Goal: Information Seeking & Learning: Learn about a topic

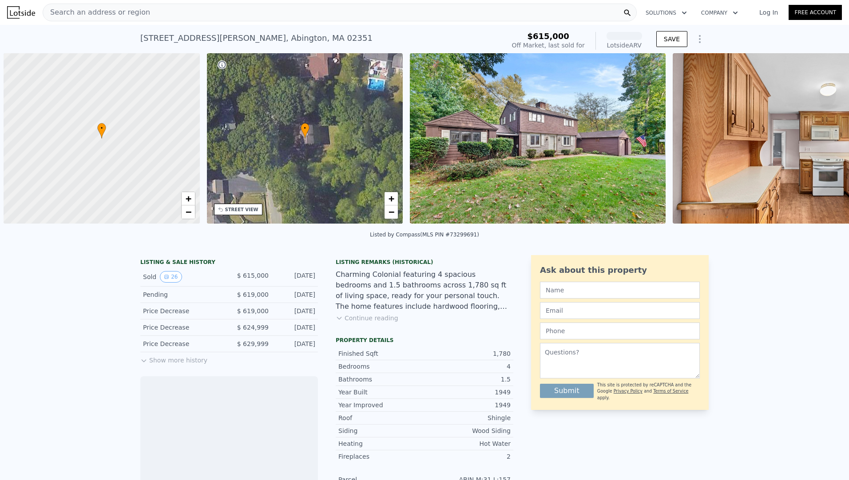
scroll to position [0, 4]
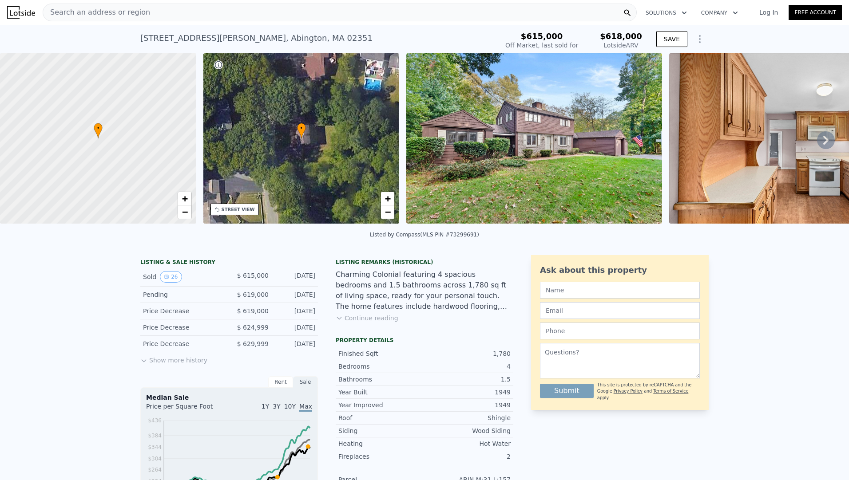
click at [823, 141] on icon at bounding box center [825, 140] width 5 height 9
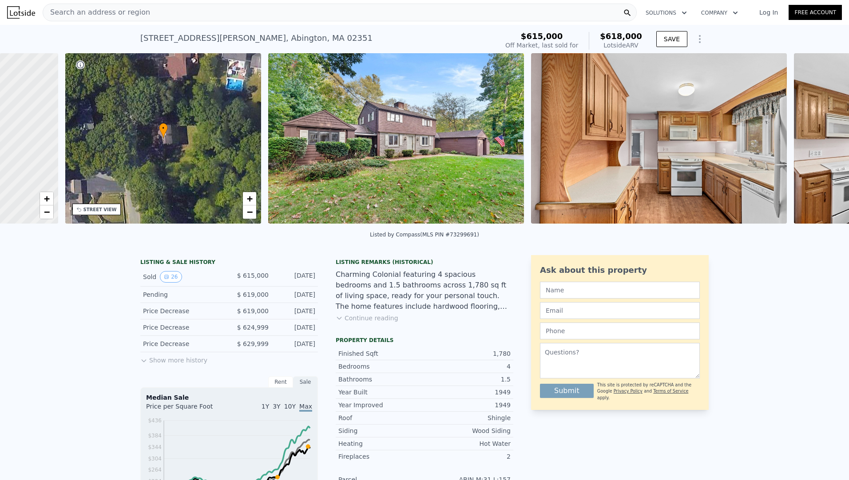
scroll to position [0, 207]
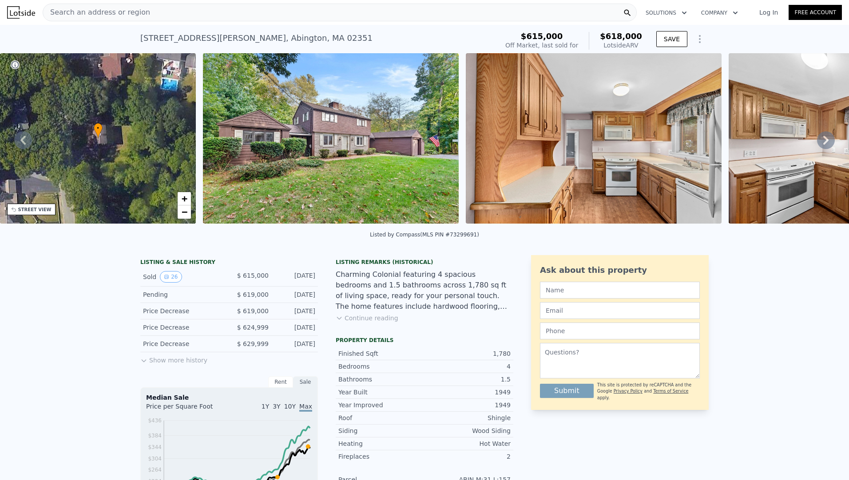
click at [823, 141] on icon at bounding box center [825, 140] width 5 height 9
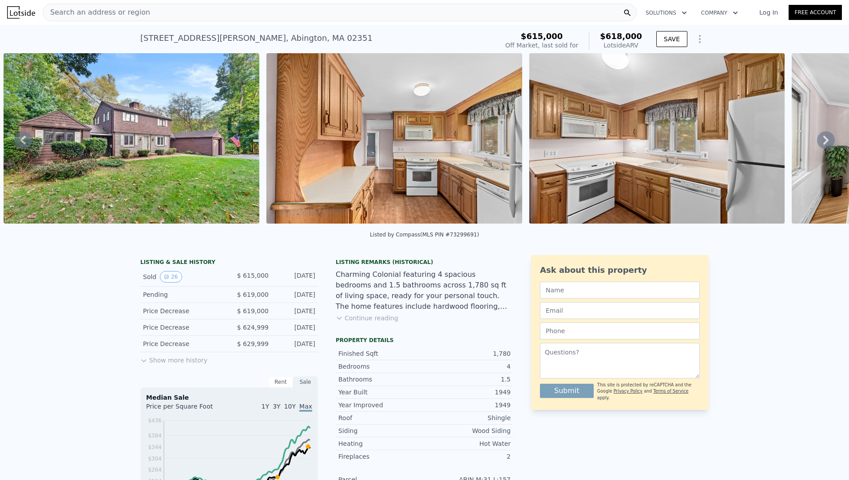
click at [823, 141] on icon at bounding box center [825, 140] width 5 height 9
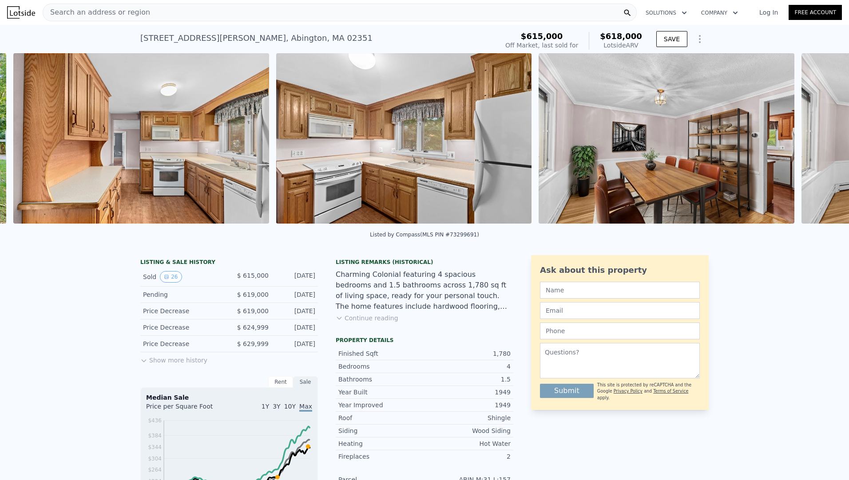
scroll to position [0, 669]
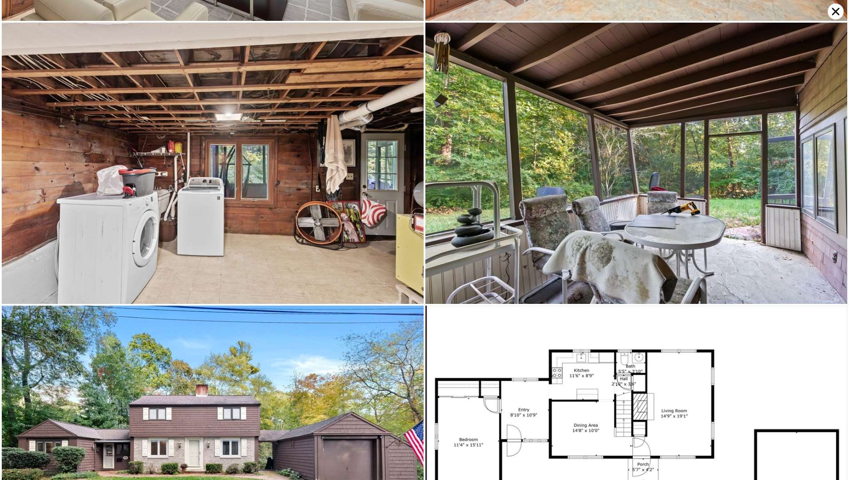
scroll to position [2808, 0]
click at [833, 12] on icon at bounding box center [835, 12] width 16 height 16
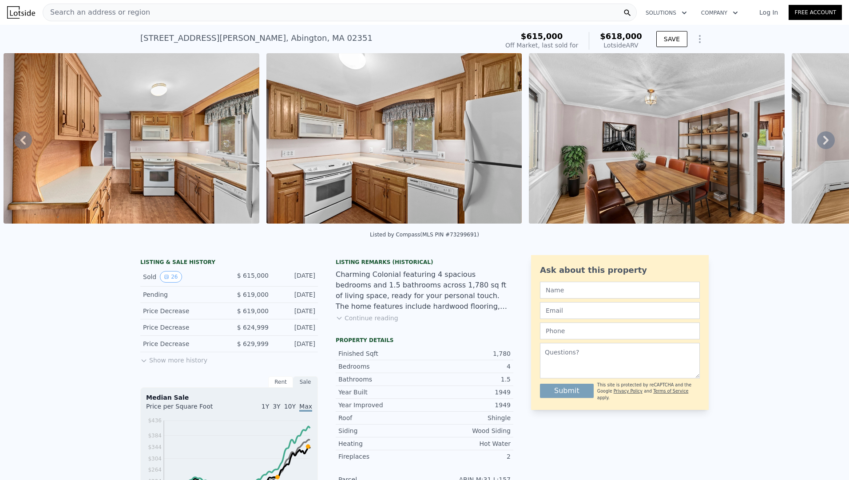
click at [20, 146] on icon at bounding box center [23, 140] width 18 height 18
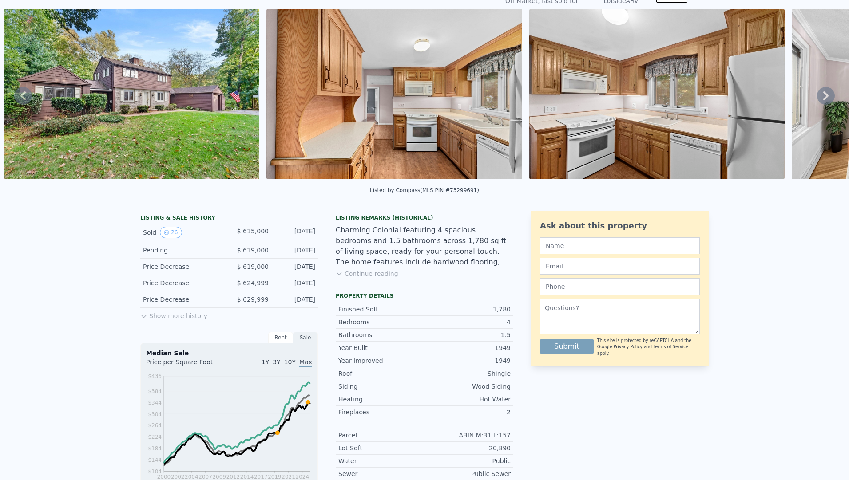
scroll to position [3, 0]
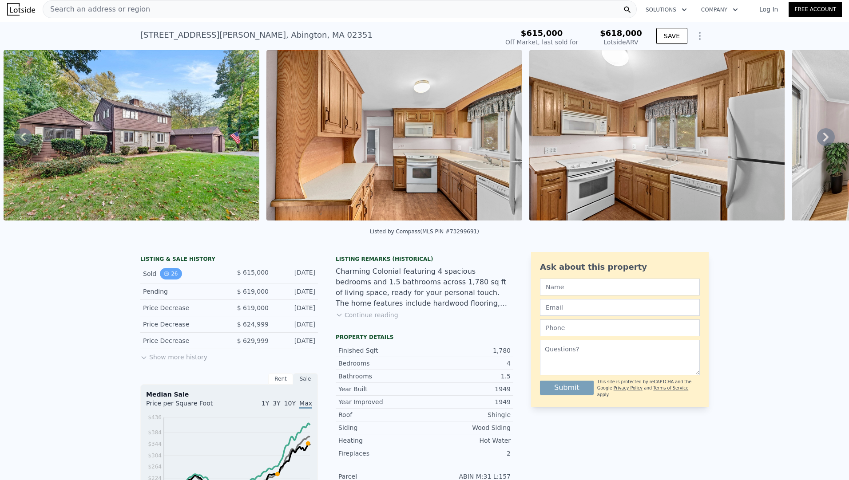
click at [169, 280] on button "26" at bounding box center [171, 274] width 22 height 12
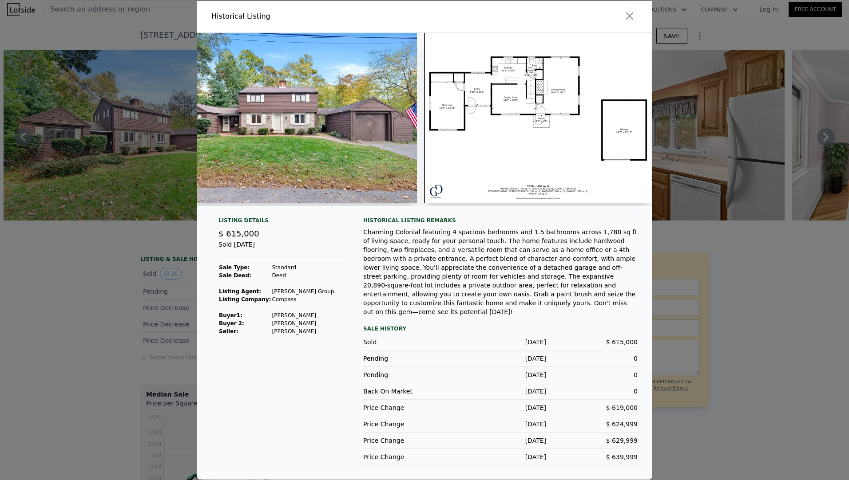
scroll to position [0, 5828]
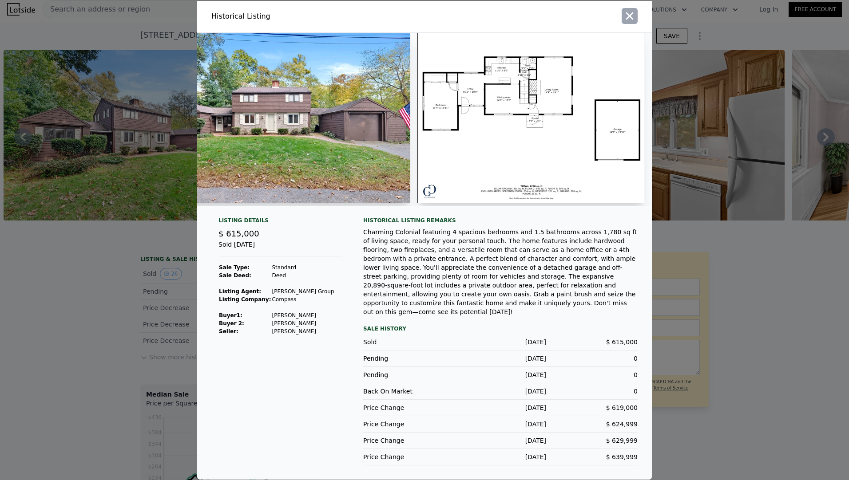
click at [629, 20] on icon "button" at bounding box center [630, 16] width 8 height 8
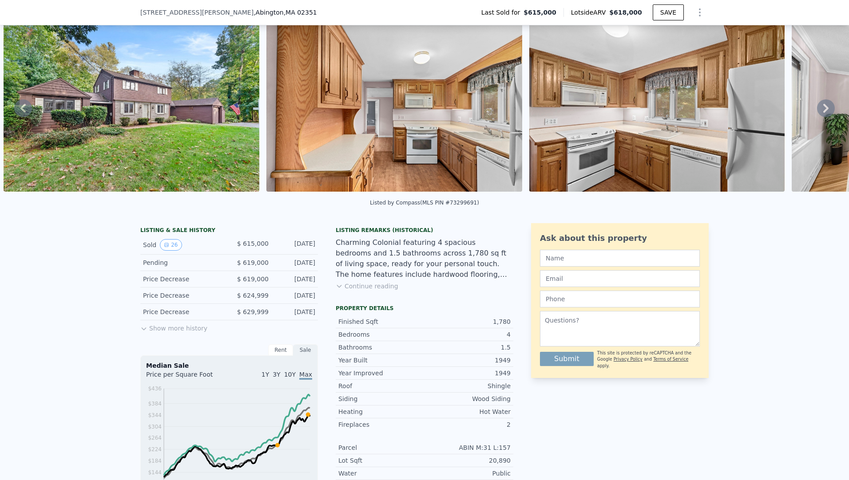
scroll to position [174, 0]
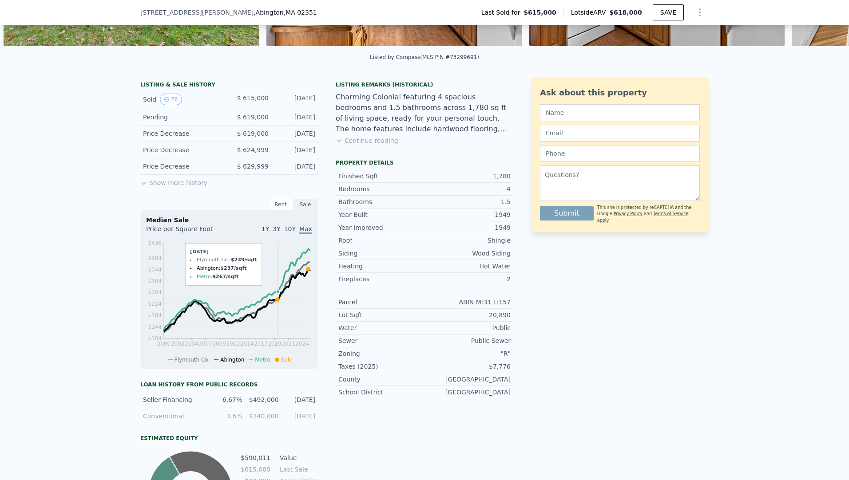
click at [275, 302] on icon at bounding box center [277, 300] width 4 height 4
click at [170, 187] on button "Show more history" at bounding box center [173, 181] width 67 height 12
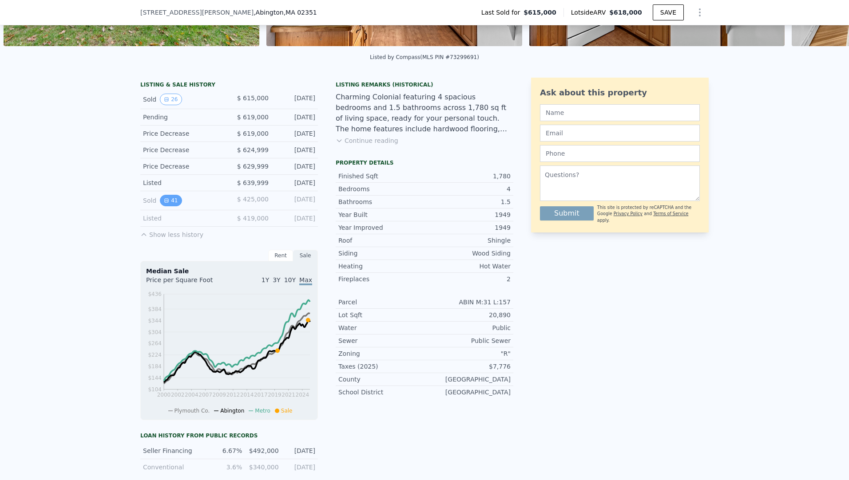
click at [164, 203] on icon "View historical data" at bounding box center [166, 200] width 5 height 5
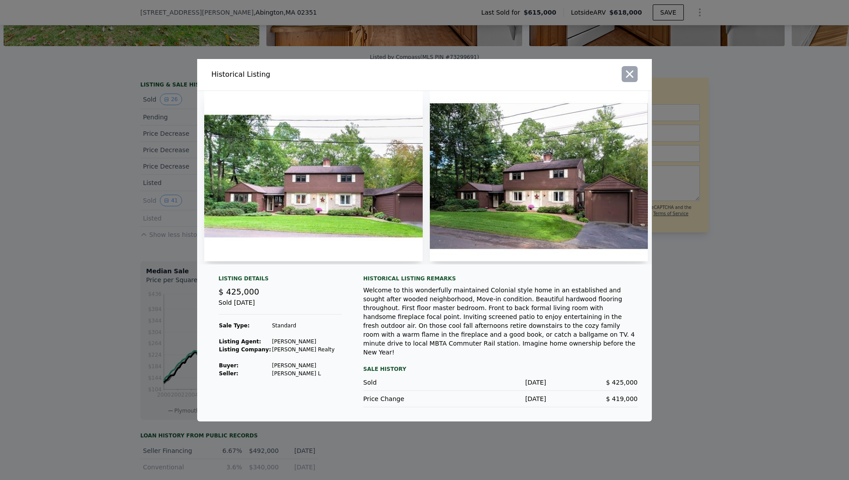
click at [632, 80] on icon "button" at bounding box center [629, 74] width 12 height 12
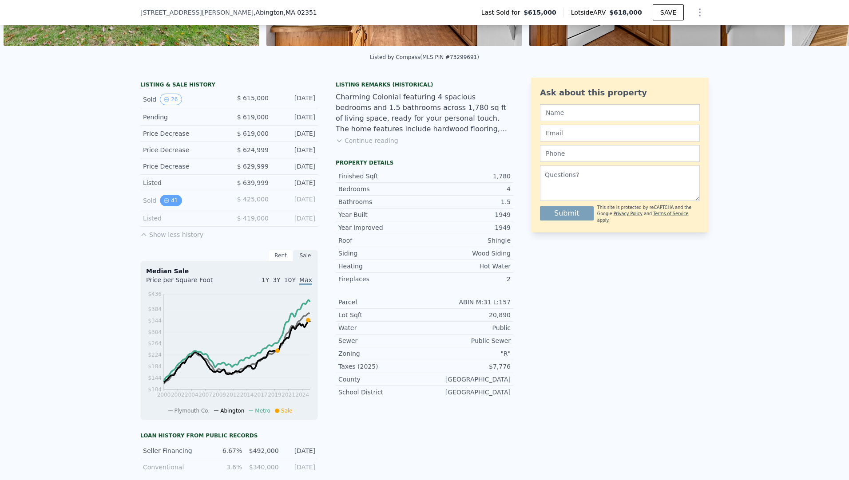
click at [165, 203] on icon "View historical data" at bounding box center [166, 200] width 5 height 5
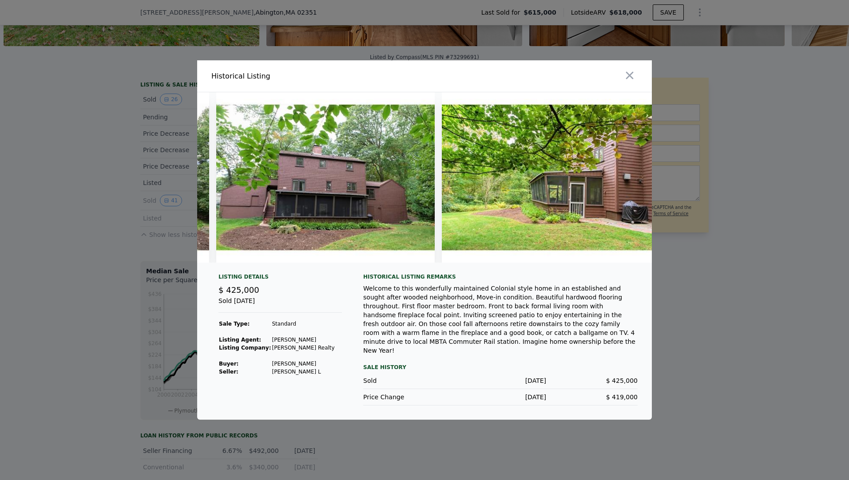
scroll to position [0, 8796]
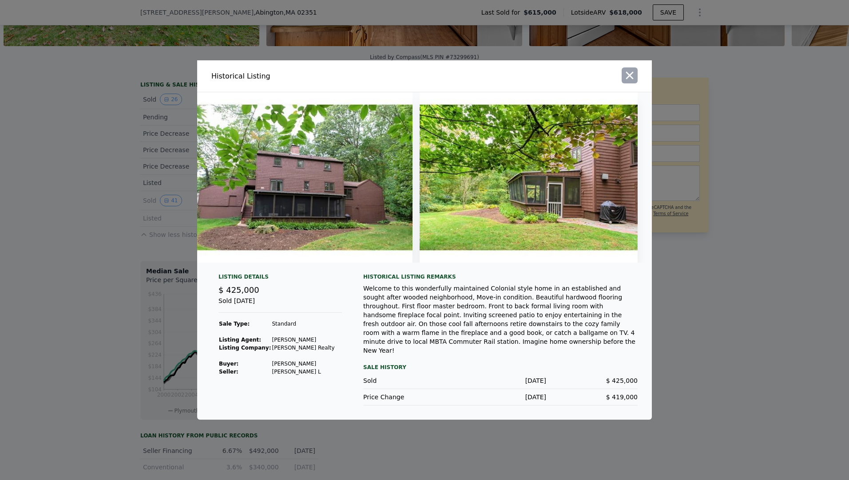
click at [633, 82] on icon "button" at bounding box center [629, 75] width 12 height 12
